Goal: Transaction & Acquisition: Purchase product/service

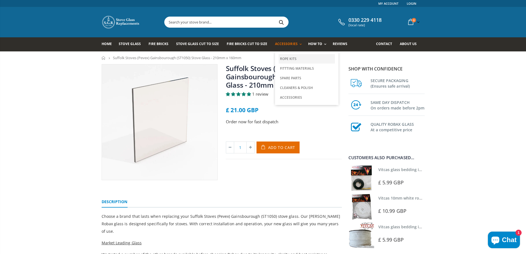
click at [288, 57] on link "Rope Kits" at bounding box center [306, 58] width 56 height 9
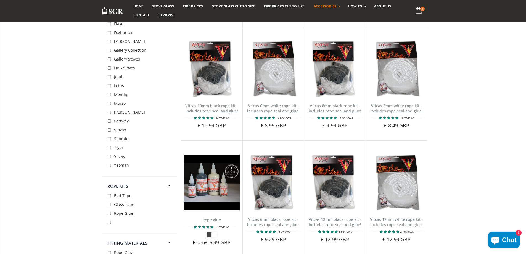
scroll to position [221, 0]
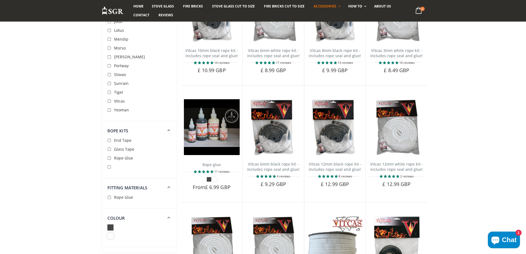
click at [111, 76] on input "checkbox" at bounding box center [110, 75] width 6 height 6
checkbox input "true"
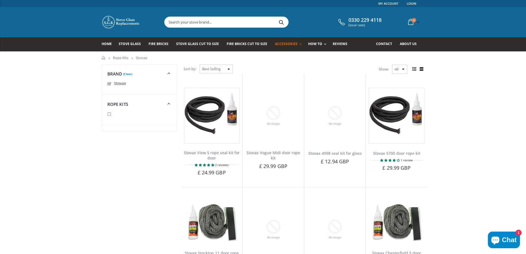
click at [111, 82] on input "checkbox" at bounding box center [110, 84] width 6 height 6
checkbox input "false"
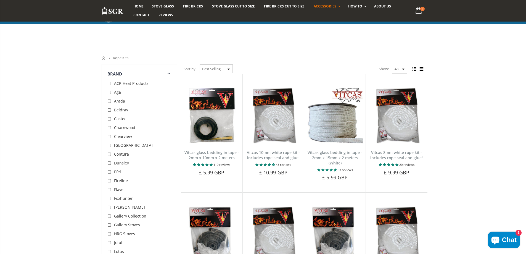
scroll to position [221, 0]
